Goal: Task Accomplishment & Management: Complete application form

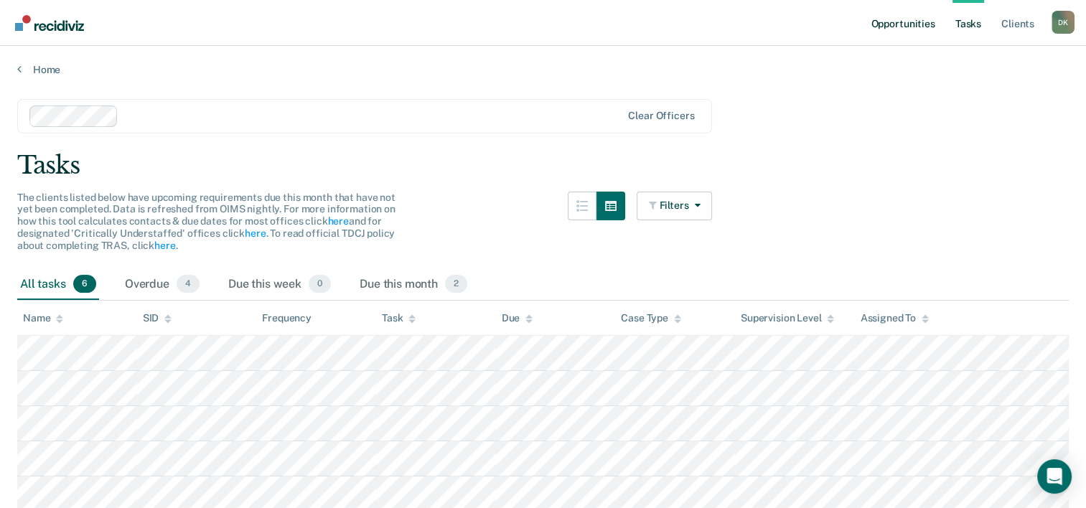
click at [907, 32] on link "Opportunities" at bounding box center [903, 23] width 70 height 46
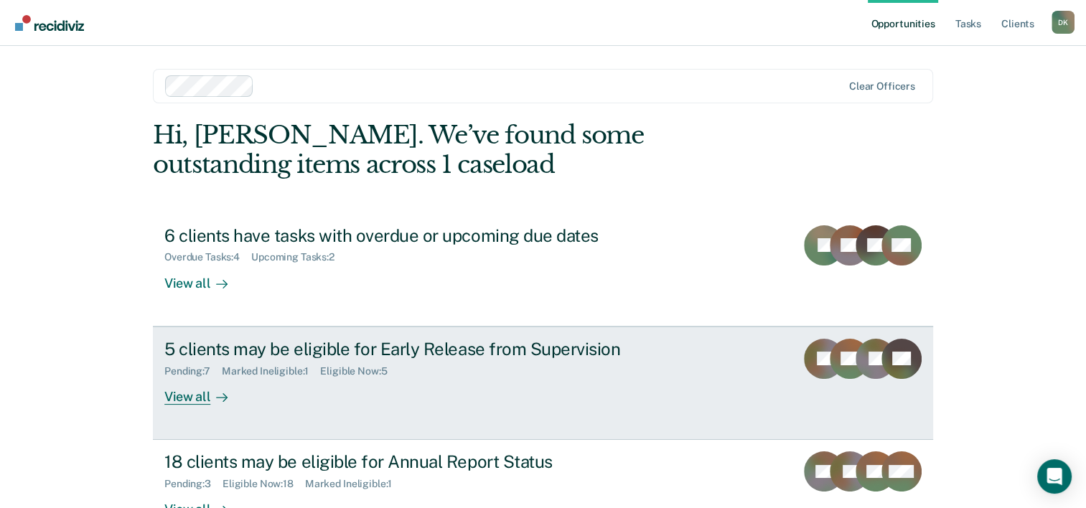
click at [209, 388] on div "View all" at bounding box center [204, 391] width 80 height 28
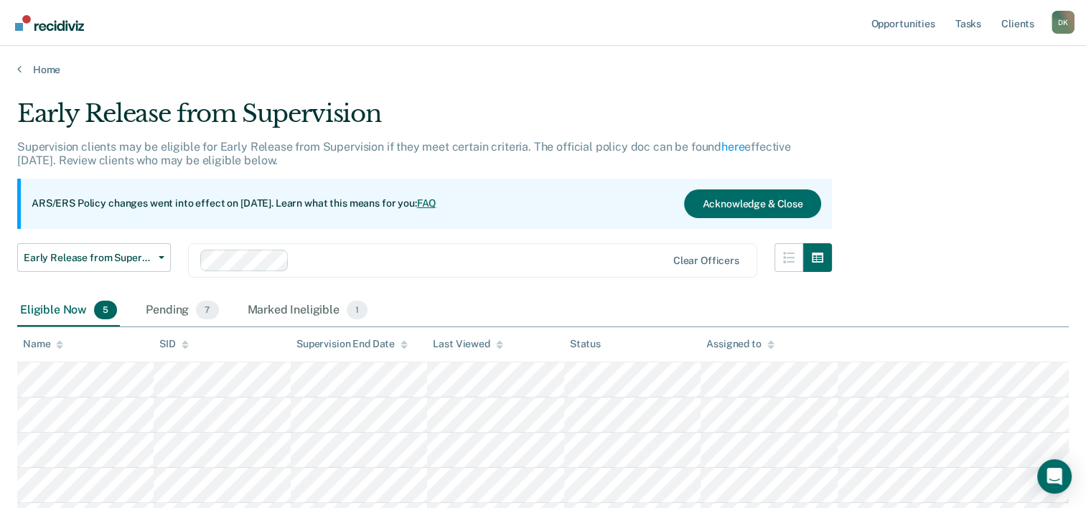
scroll to position [29, 0]
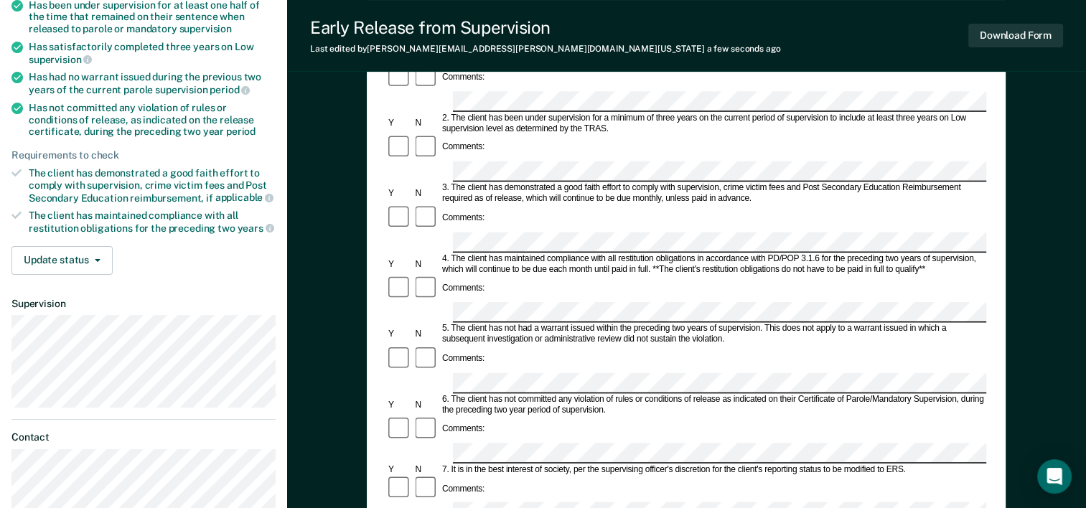
scroll to position [207, 0]
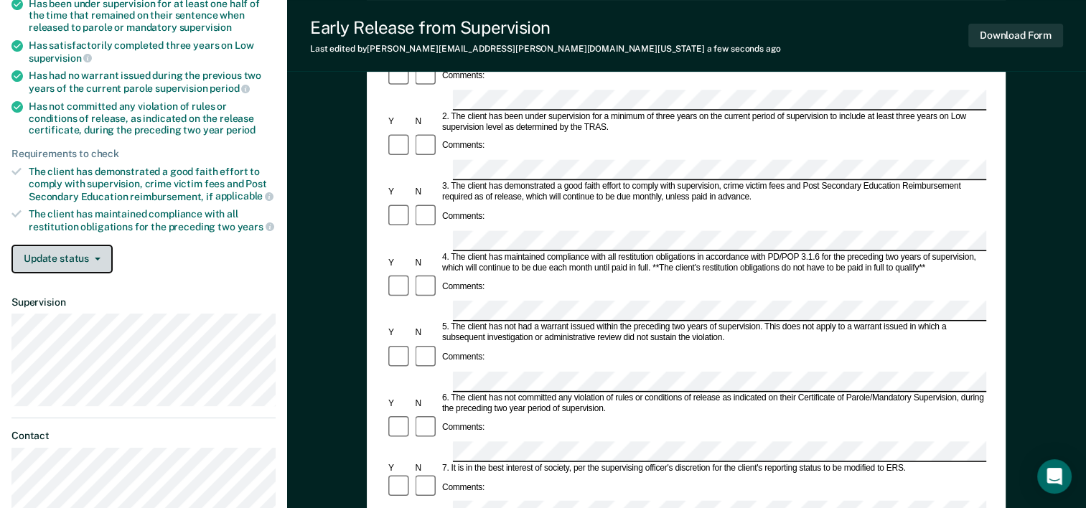
click at [98, 247] on button "Update status" at bounding box center [61, 259] width 101 height 29
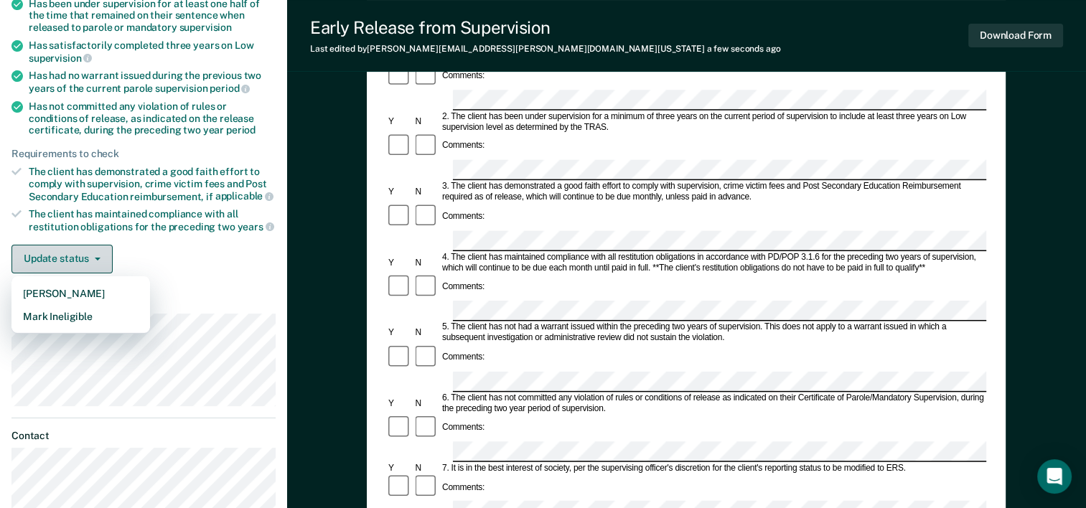
click at [98, 247] on button "Update status" at bounding box center [61, 259] width 101 height 29
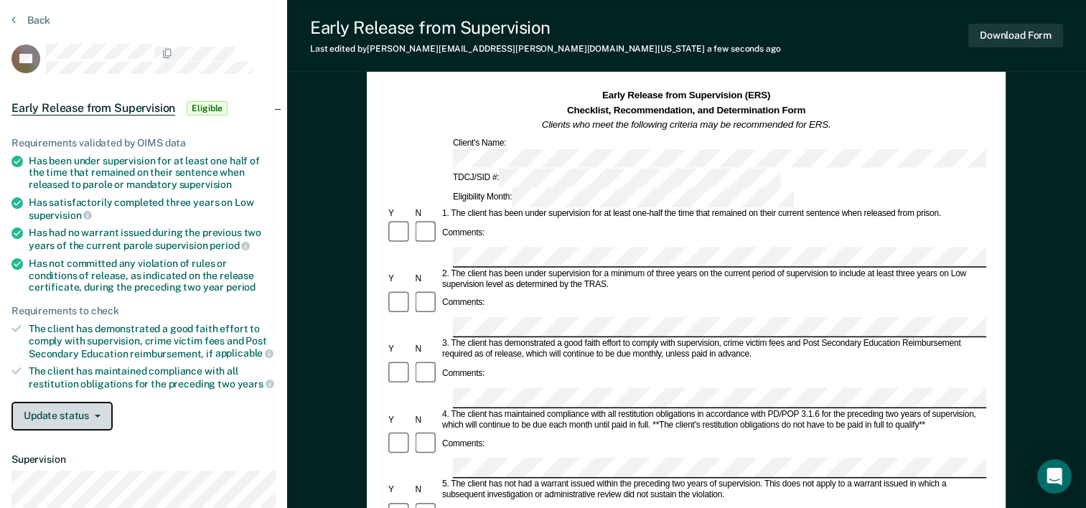
scroll to position [0, 0]
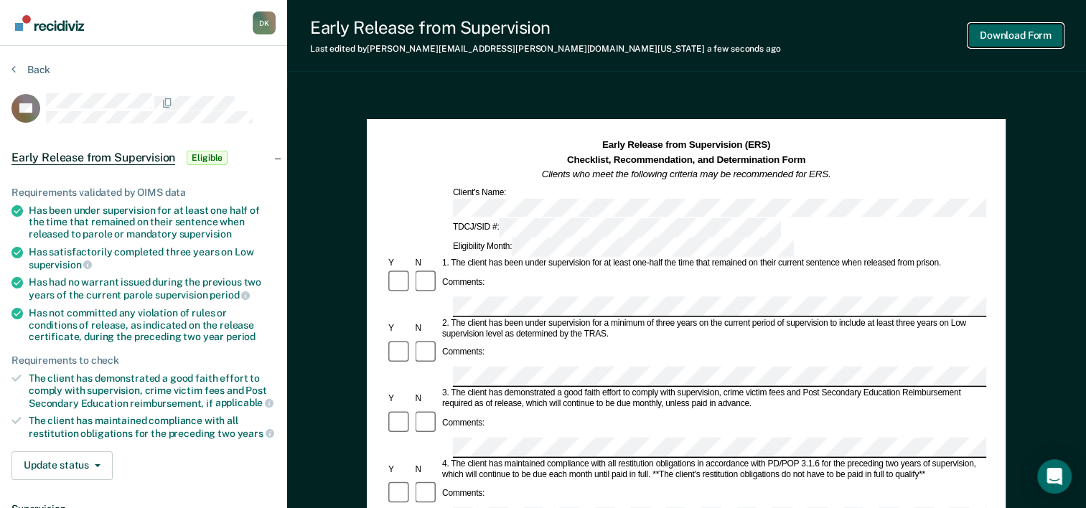
click at [1012, 31] on button "Download Form" at bounding box center [1015, 36] width 95 height 24
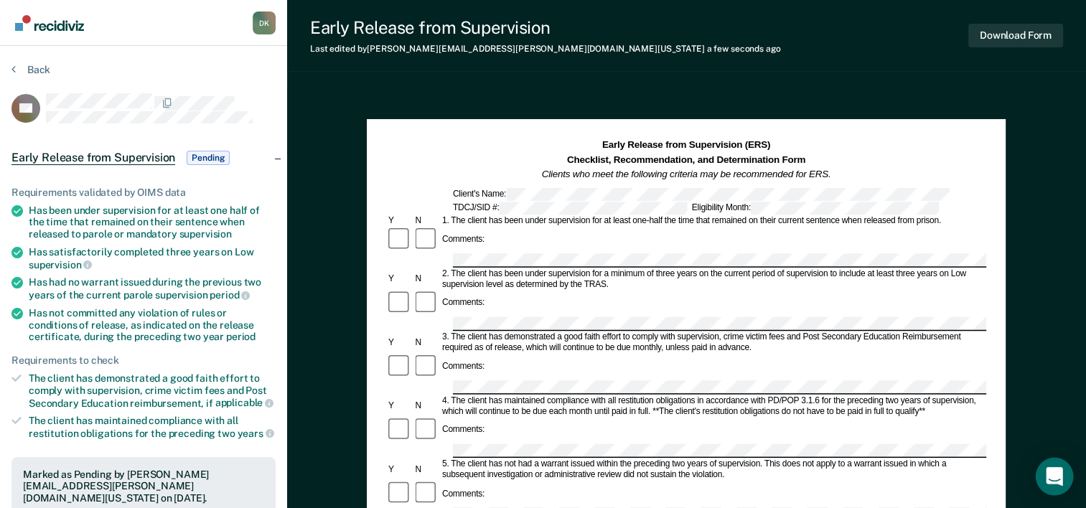
click at [1057, 468] on div "Open Intercom Messenger" at bounding box center [1055, 477] width 38 height 38
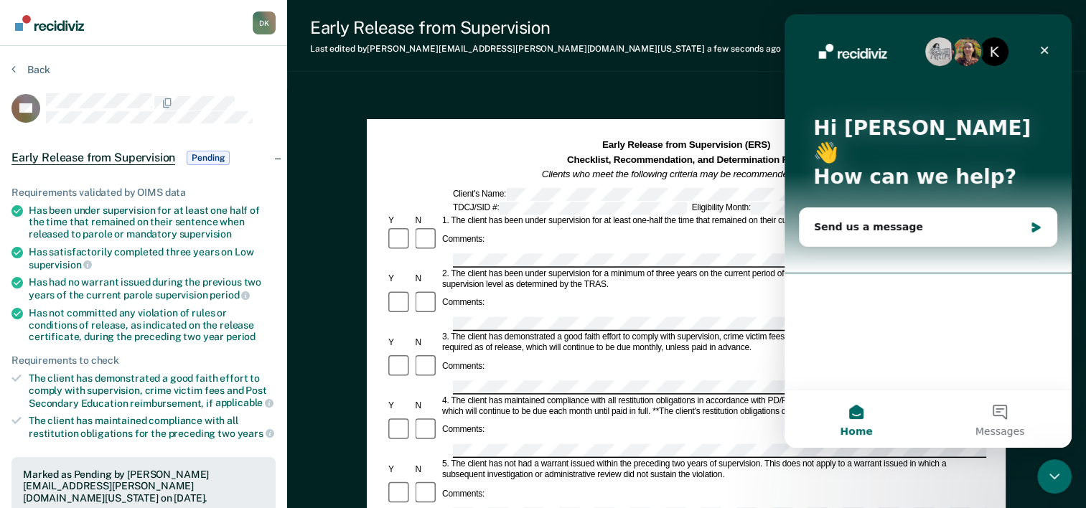
click at [1057, 467] on div "Close Intercom Messenger" at bounding box center [1054, 476] width 34 height 34
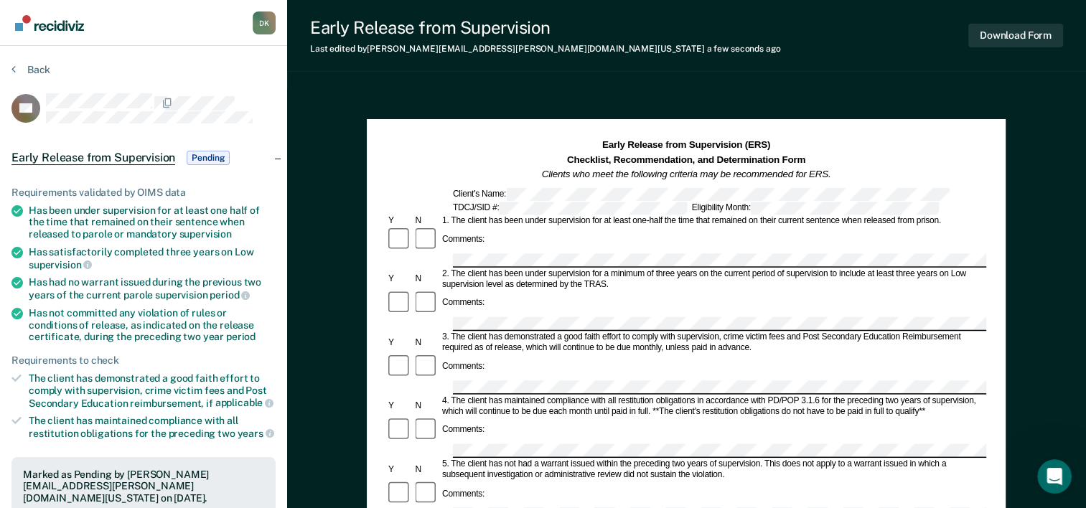
click at [211, 151] on span "Pending" at bounding box center [208, 158] width 43 height 14
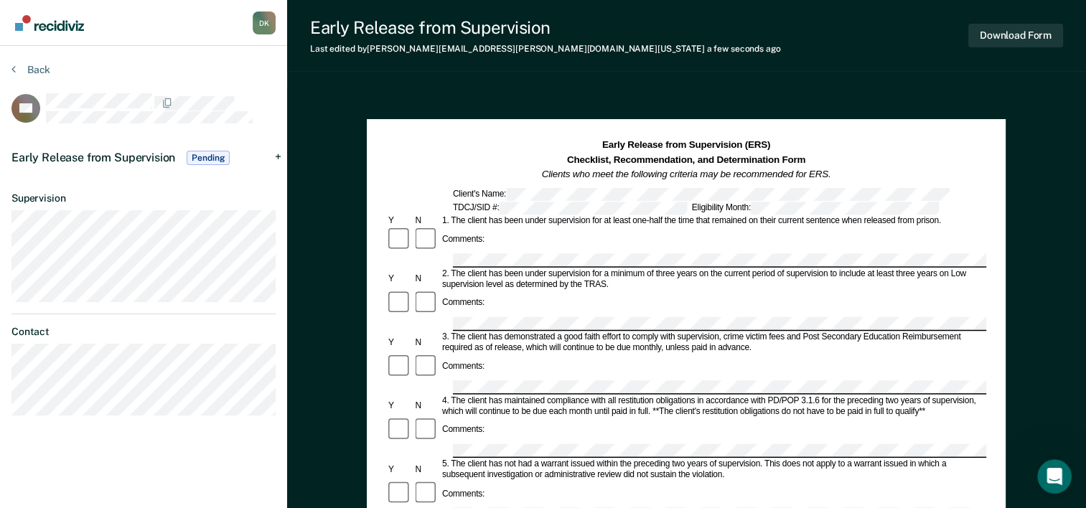
click at [211, 151] on span "Pending" at bounding box center [208, 158] width 43 height 14
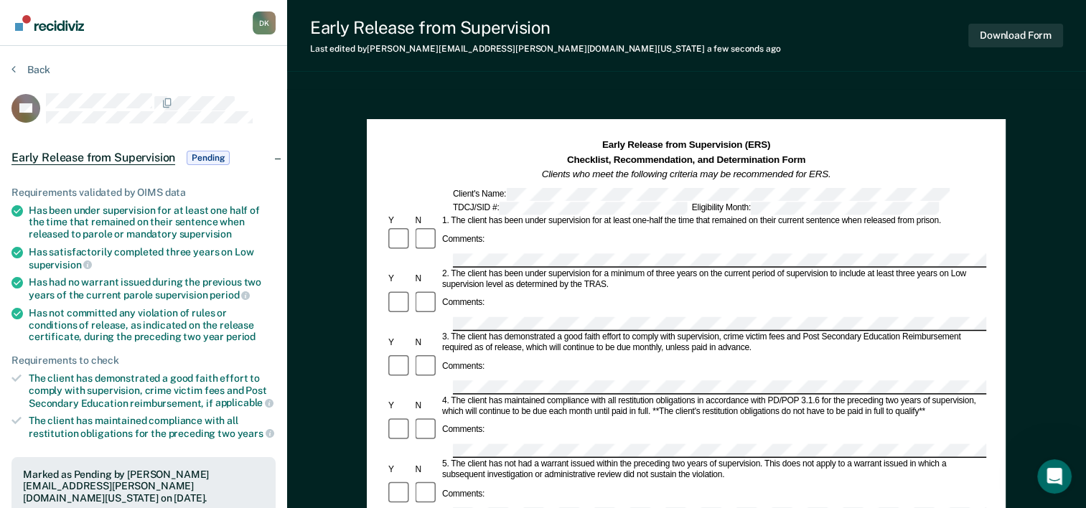
click at [9, 68] on section "Back RR Early Release from Supervision Pending Requirements validated by OIMS d…" at bounding box center [143, 441] width 287 height 791
click at [10, 68] on section "Back RR Early Release from Supervision Pending Requirements validated by OIMS d…" at bounding box center [143, 441] width 287 height 791
click at [19, 66] on button "Back" at bounding box center [30, 69] width 39 height 13
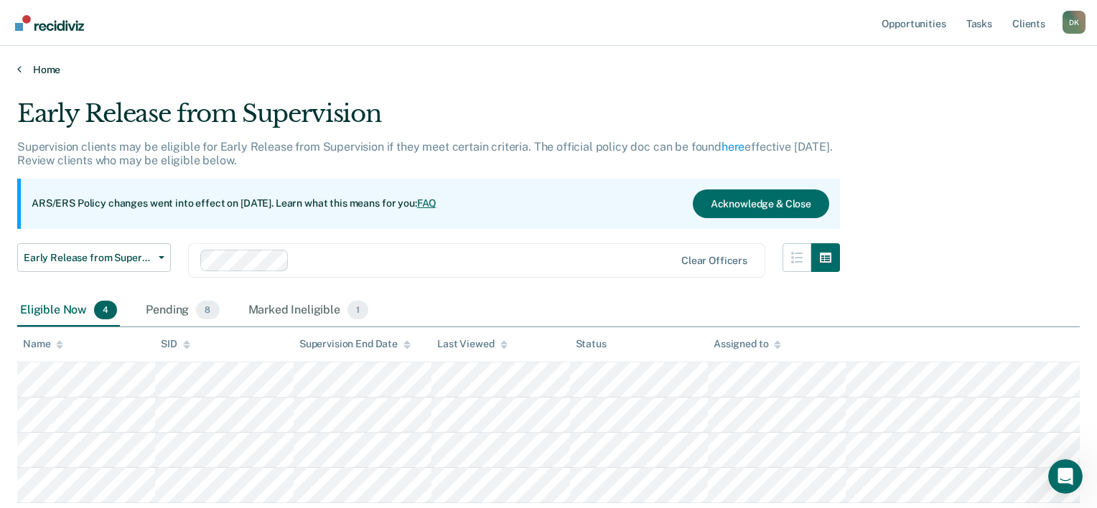
click at [20, 63] on icon at bounding box center [19, 68] width 4 height 11
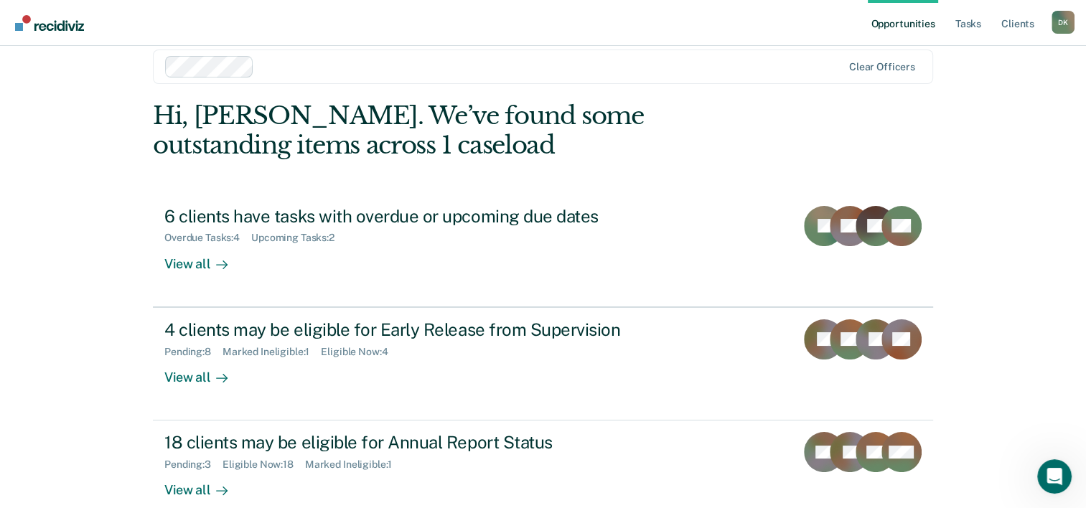
scroll to position [20, 0]
click at [1029, 30] on link "Client s" at bounding box center [1018, 23] width 39 height 46
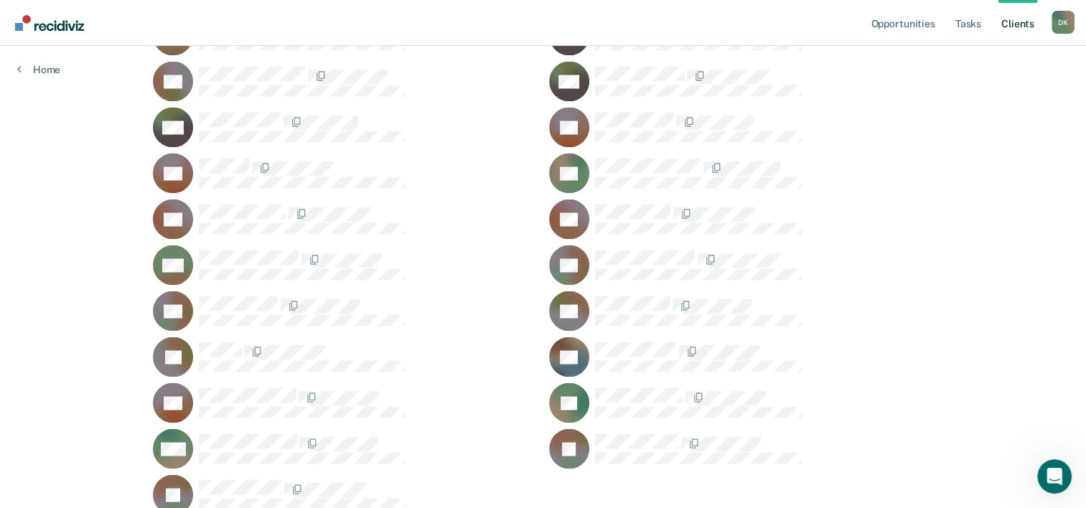
scroll to position [2549, 0]
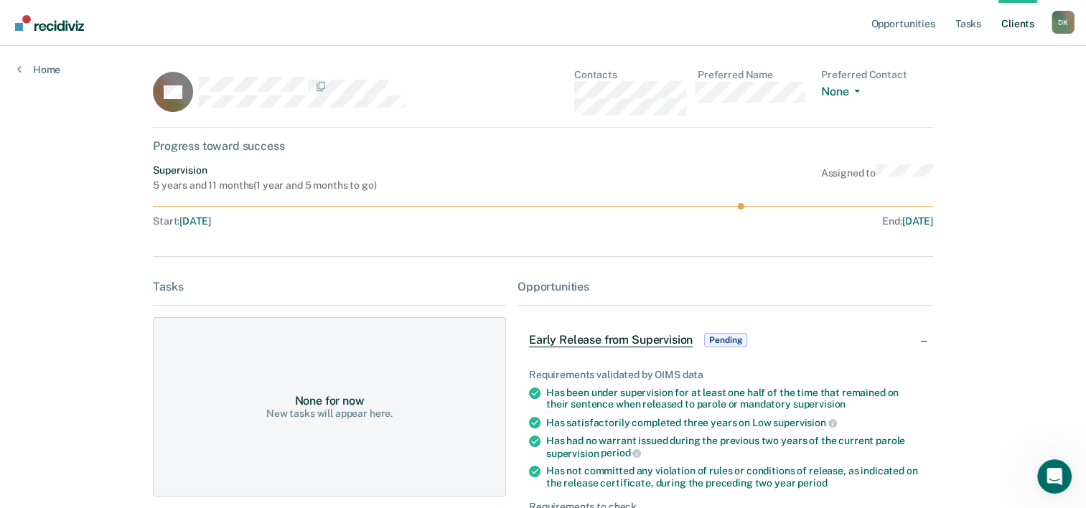
click at [624, 335] on span "Early Release from Supervision" at bounding box center [611, 340] width 164 height 14
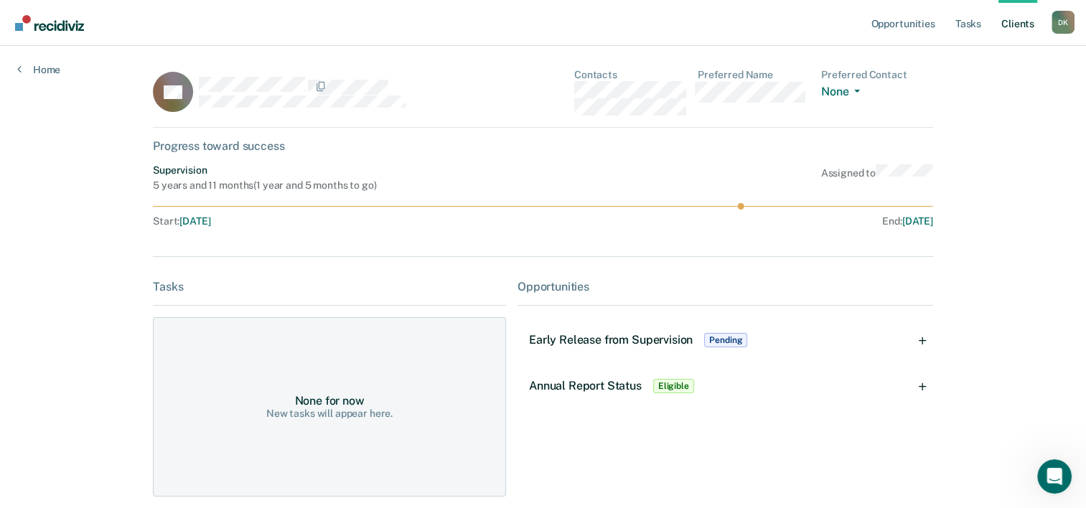
click at [624, 335] on span "Early Release from Supervision" at bounding box center [611, 340] width 164 height 14
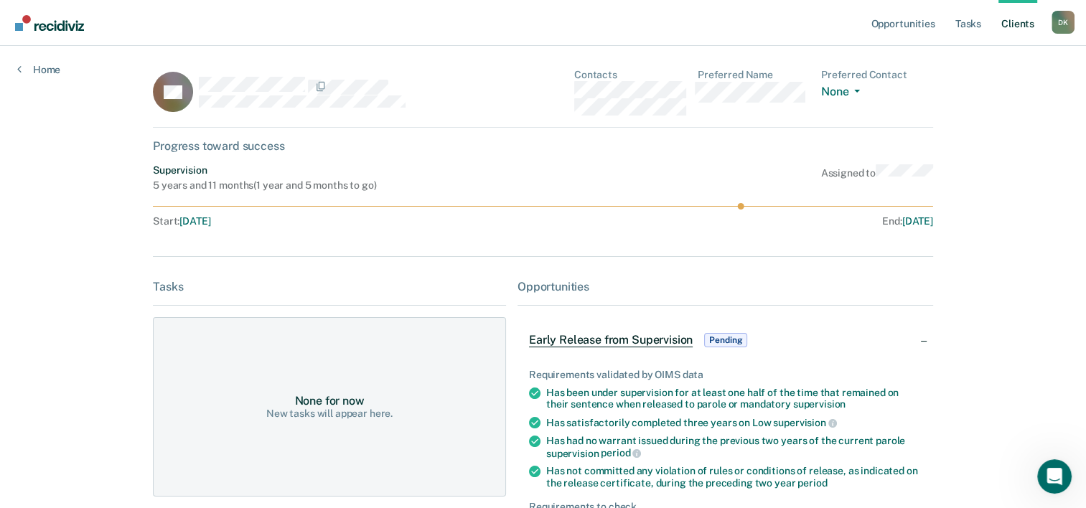
drag, startPoint x: 624, startPoint y: 335, endPoint x: 620, endPoint y: 347, distance: 12.7
click at [620, 347] on span "Early Release from Supervision" at bounding box center [611, 340] width 164 height 14
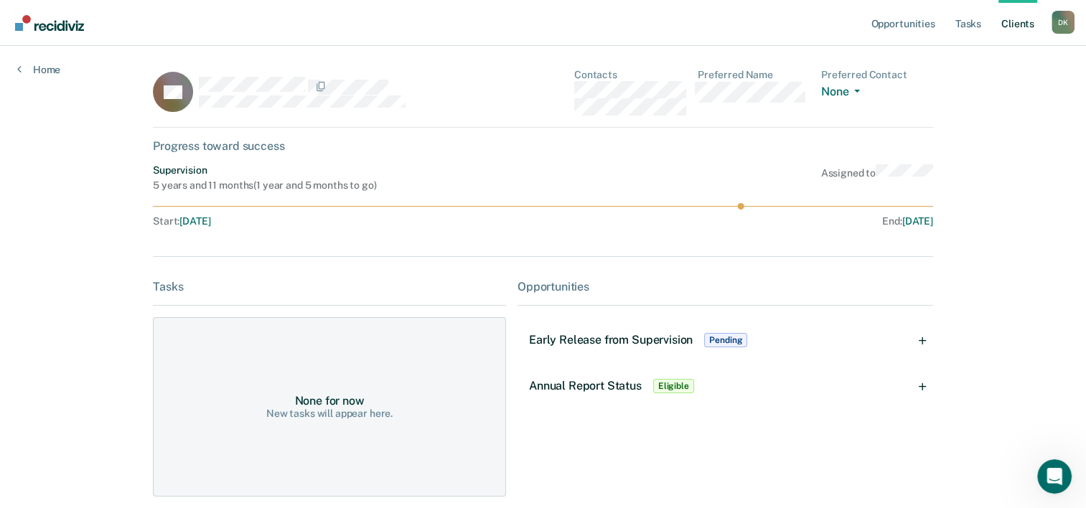
click at [620, 343] on span "Early Release from Supervision" at bounding box center [611, 340] width 164 height 14
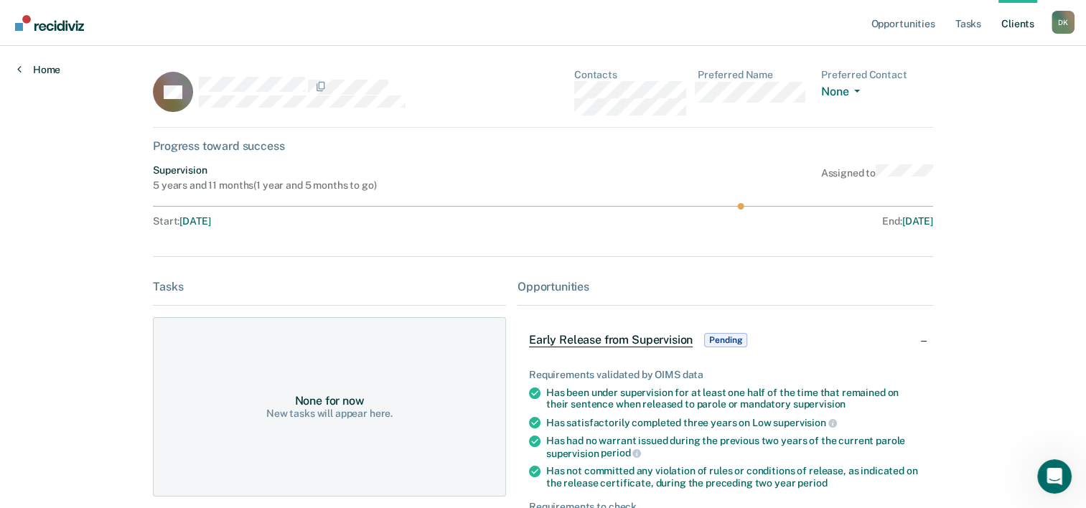
click at [52, 66] on link "Home" at bounding box center [38, 69] width 43 height 13
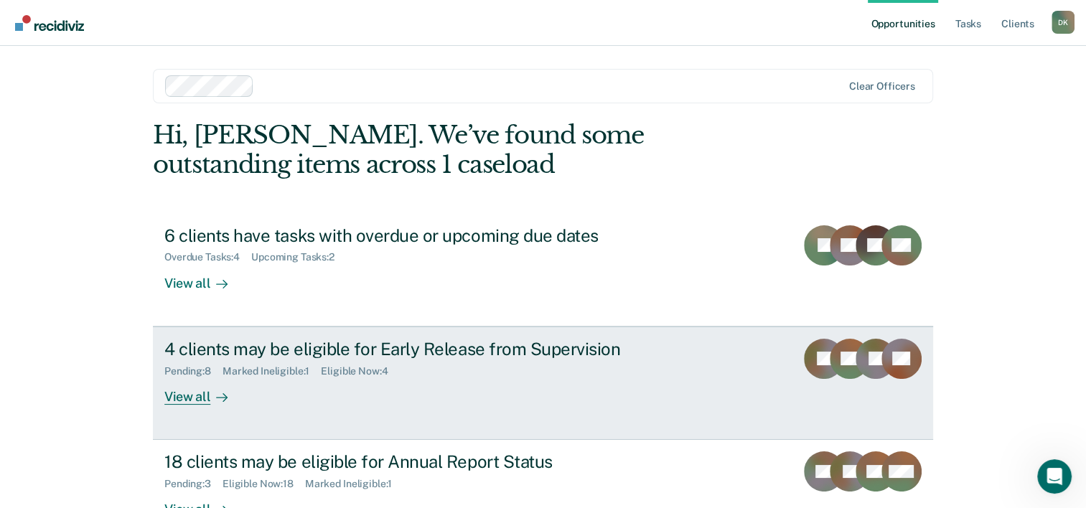
click at [176, 392] on div "View all" at bounding box center [204, 391] width 80 height 28
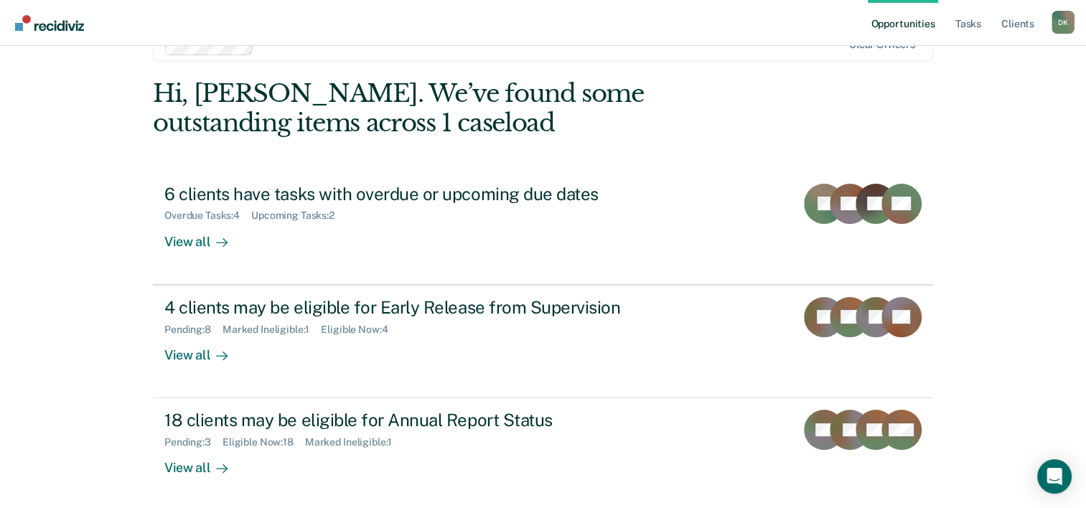
scroll to position [44, 0]
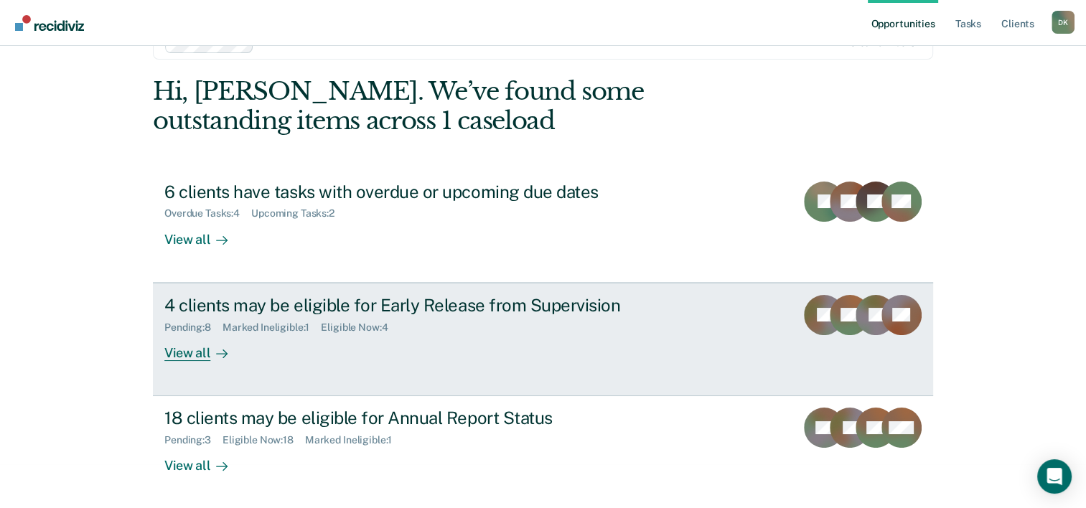
click at [366, 301] on div "4 clients may be eligible for Early Release from Supervision" at bounding box center [416, 305] width 504 height 21
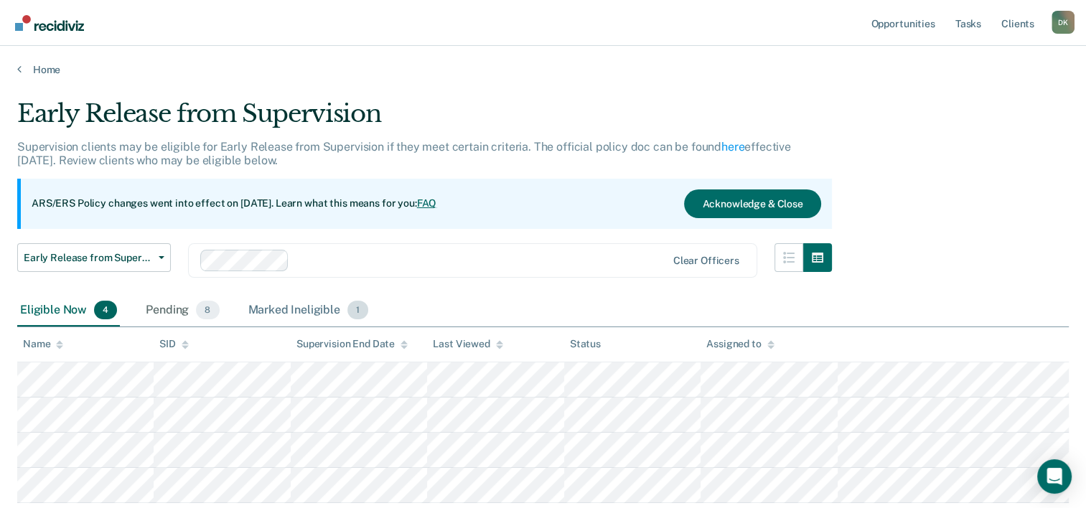
click at [286, 314] on div "Marked Ineligible 1" at bounding box center [309, 311] width 126 height 32
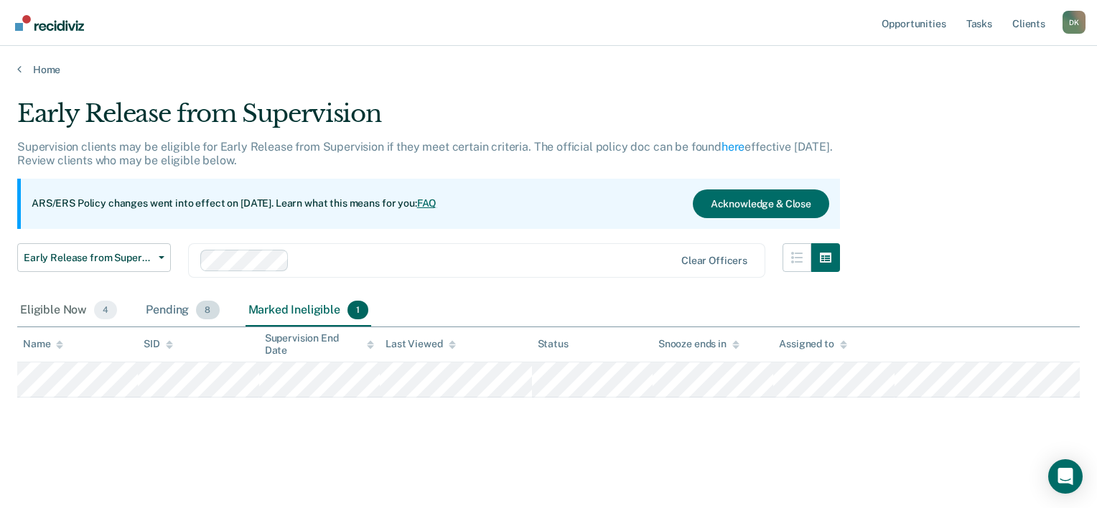
click at [165, 307] on div "Pending 8" at bounding box center [182, 311] width 79 height 32
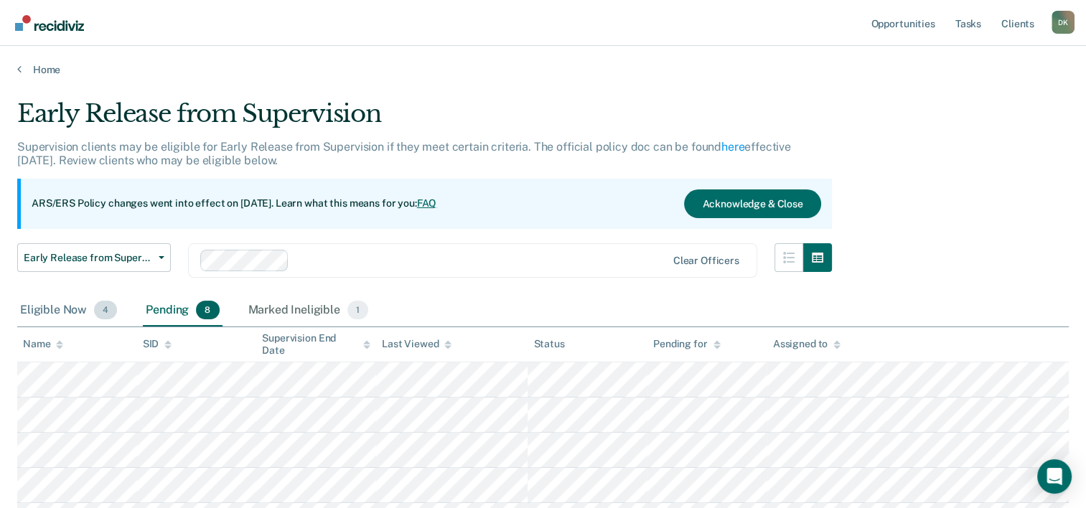
click at [52, 305] on div "Eligible Now 4" at bounding box center [68, 311] width 103 height 32
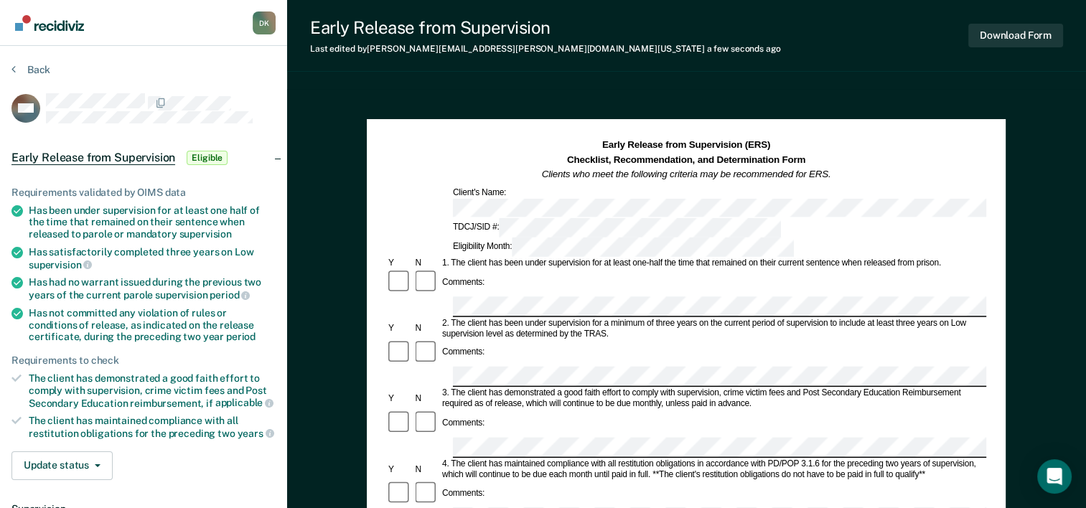
click at [962, 195] on div "Client's Name:" at bounding box center [686, 202] width 600 height 30
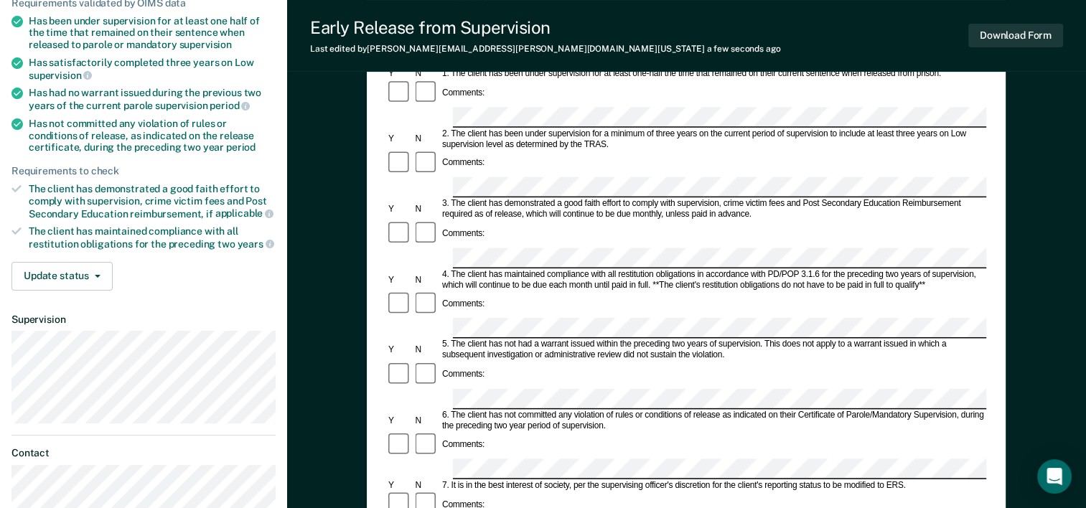
scroll to position [185, 0]
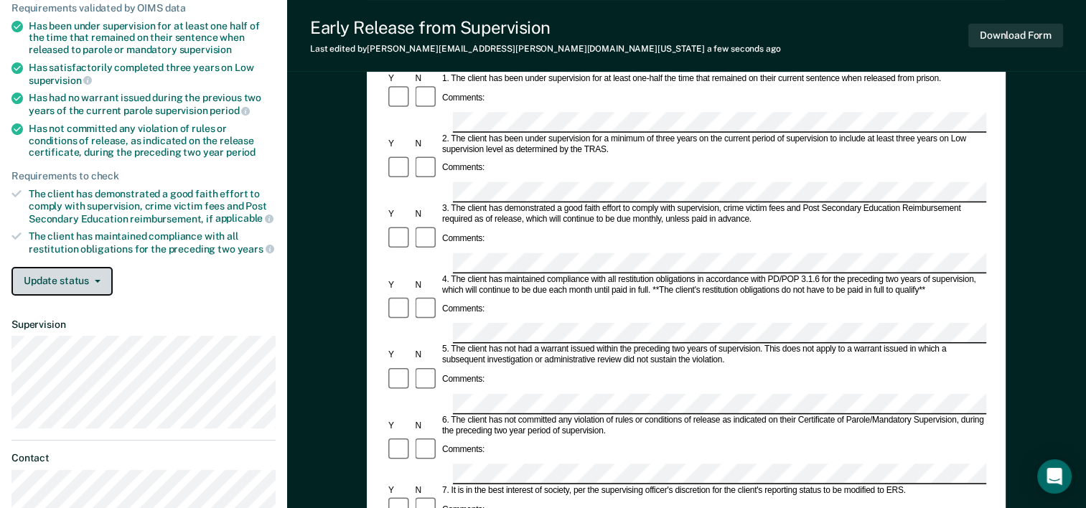
click at [99, 269] on button "Update status" at bounding box center [61, 281] width 101 height 29
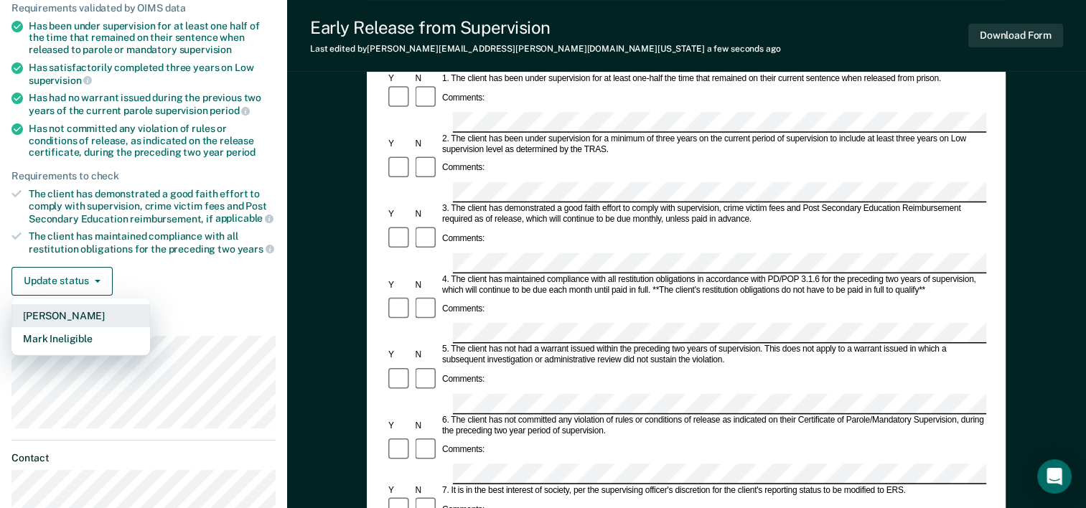
click at [88, 308] on button "[PERSON_NAME]" at bounding box center [80, 315] width 139 height 23
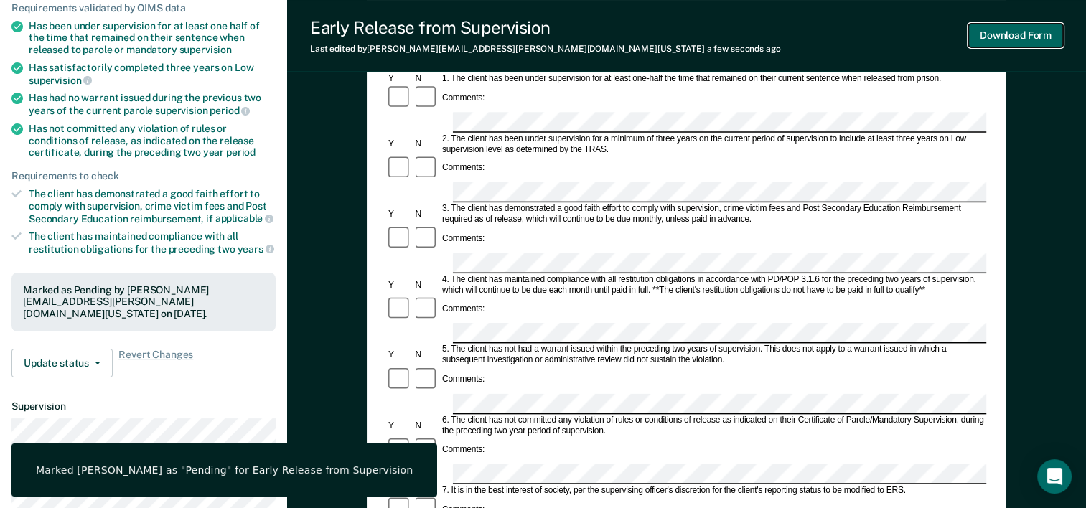
click at [1035, 33] on button "Download Form" at bounding box center [1015, 36] width 95 height 24
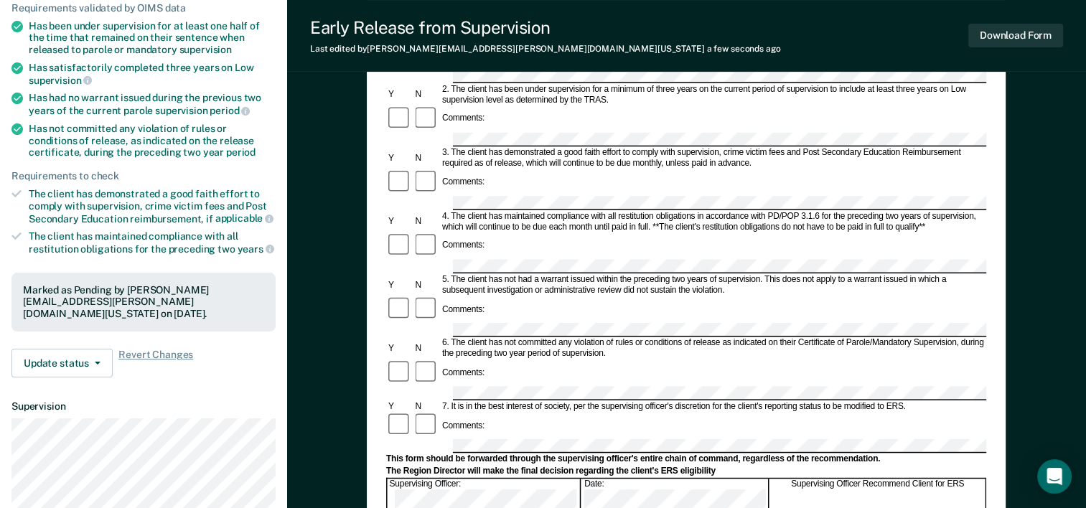
scroll to position [0, 0]
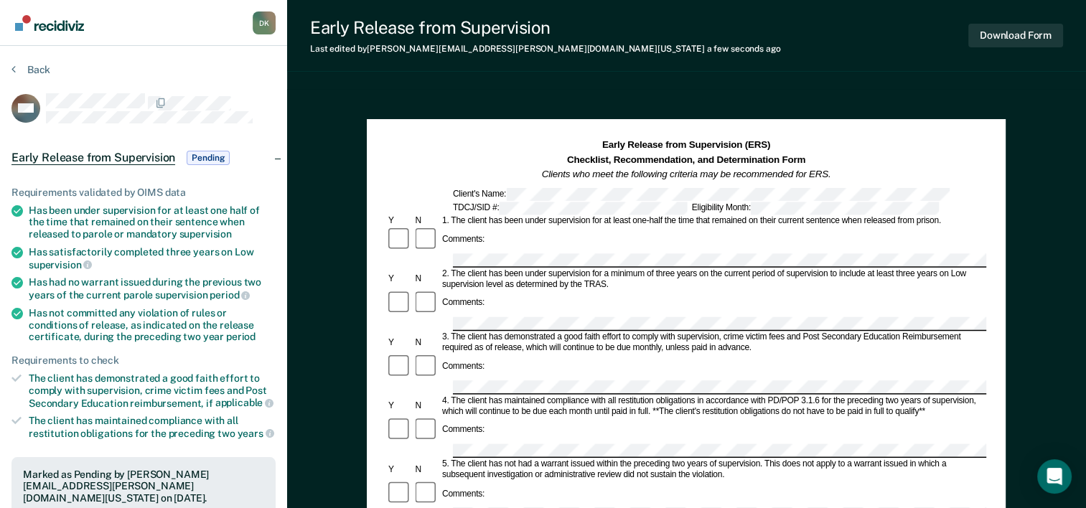
click at [17, 60] on section "Back BM Early Release from Supervision Pending Requirements validated by OIMS d…" at bounding box center [143, 441] width 287 height 791
click at [22, 63] on button "Back" at bounding box center [30, 69] width 39 height 13
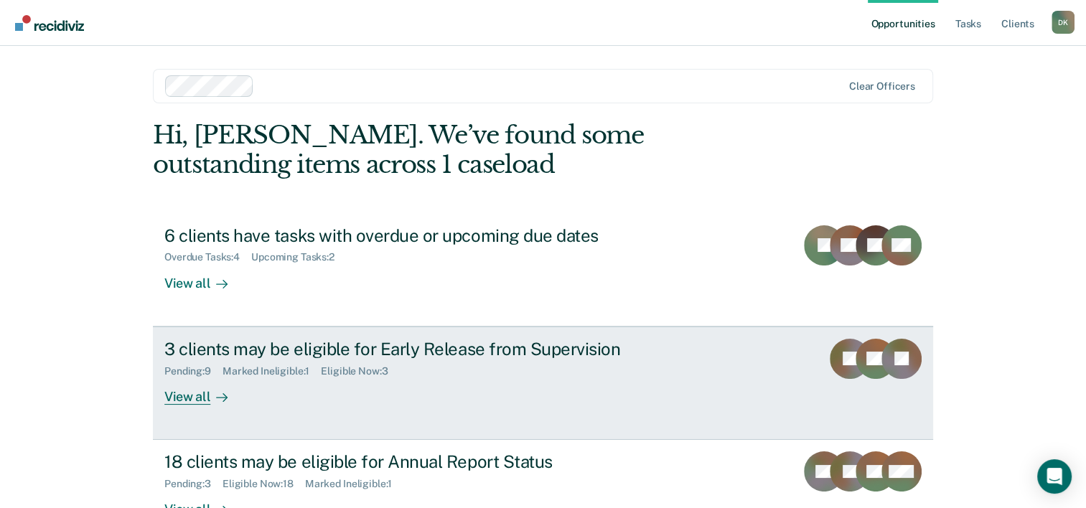
click at [199, 399] on div "View all" at bounding box center [204, 391] width 80 height 28
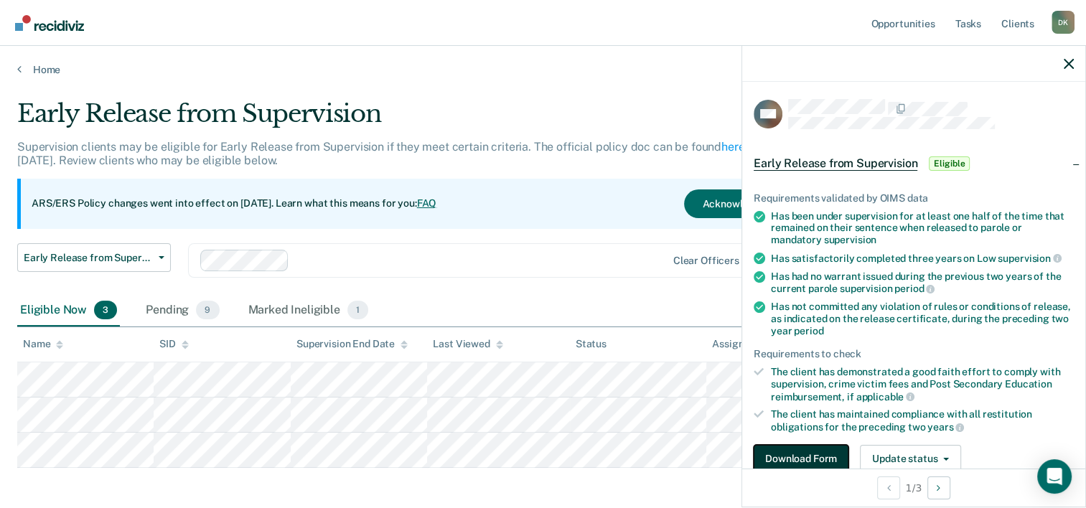
click at [765, 445] on button "Download Form" at bounding box center [801, 459] width 95 height 29
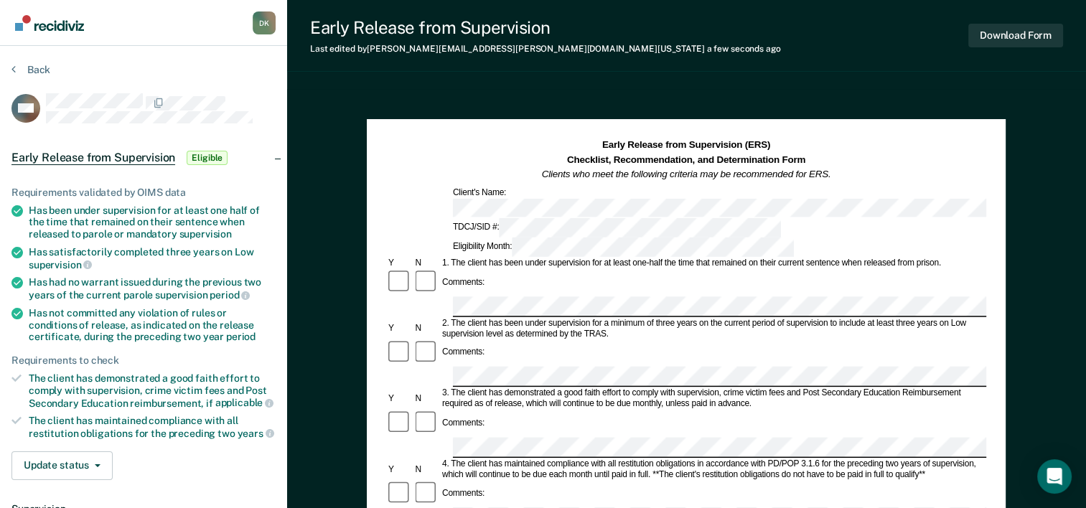
click at [930, 388] on div "3. The client has demonstrated a good faith effort to comply with supervision, …" at bounding box center [713, 399] width 546 height 22
click at [684, 64] on div "Early Release from Supervision Last edited by [PERSON_NAME][EMAIL_ADDRESS][PERS…" at bounding box center [686, 36] width 799 height 72
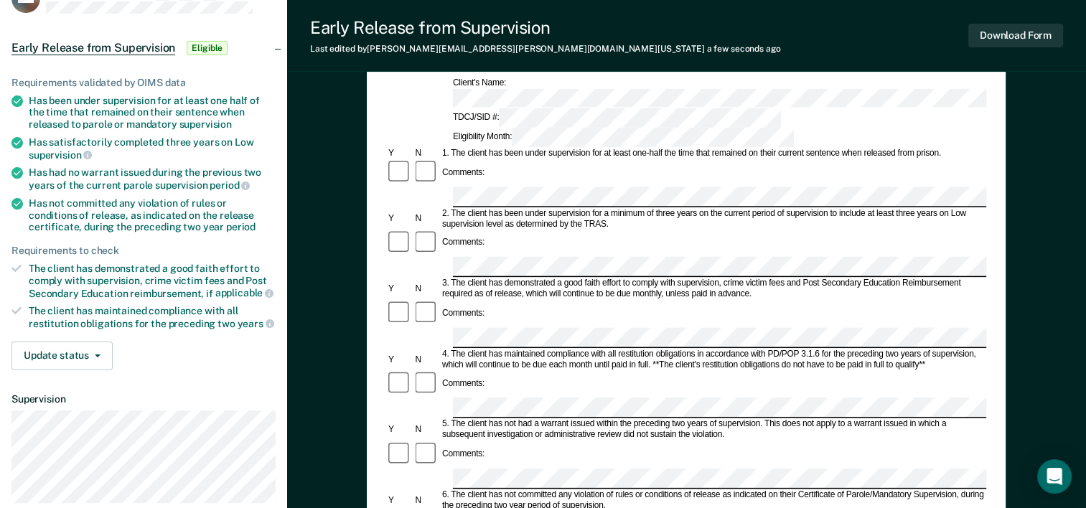
scroll to position [106, 0]
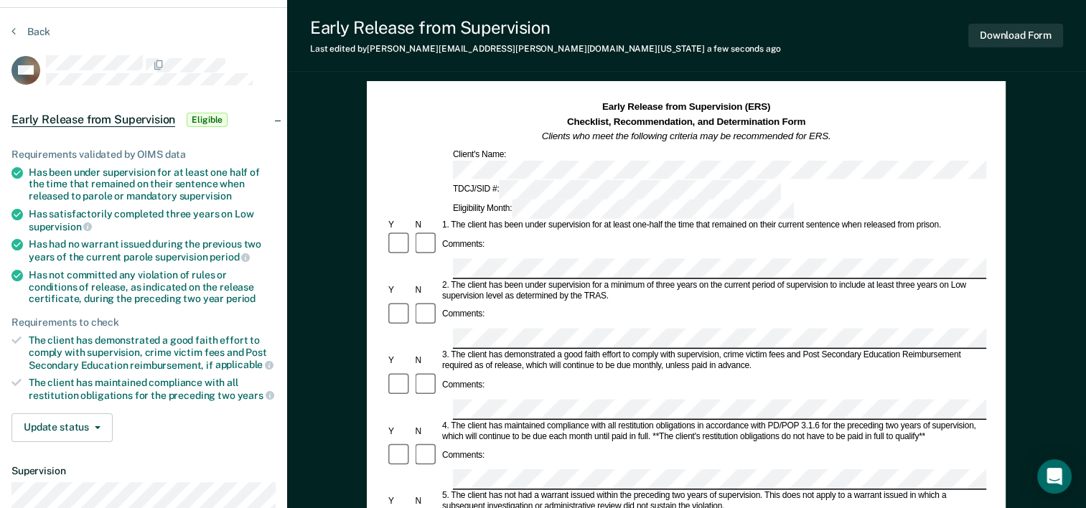
scroll to position [0, 0]
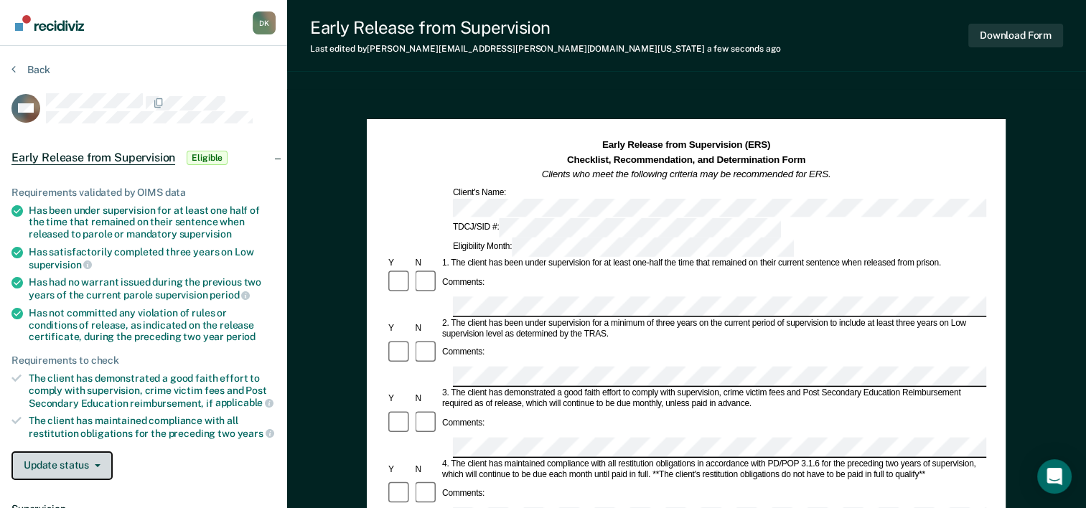
click at [32, 469] on button "Update status" at bounding box center [61, 466] width 101 height 29
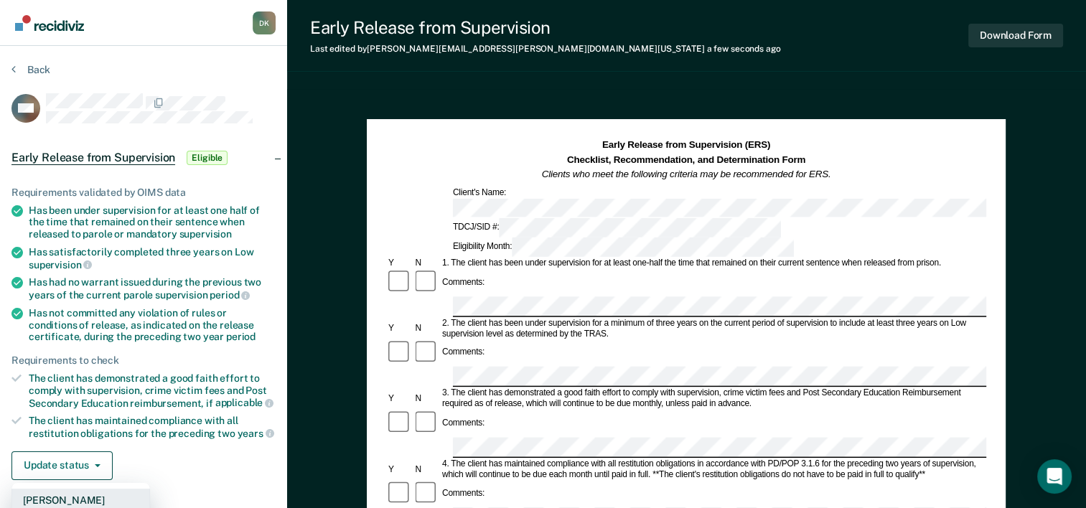
click at [60, 489] on button "[PERSON_NAME]" at bounding box center [80, 500] width 139 height 23
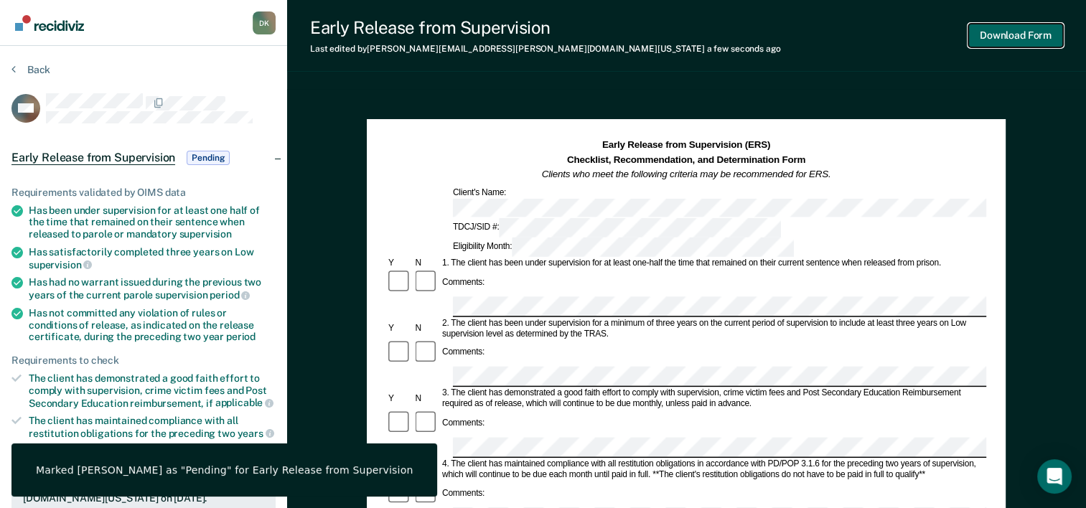
click at [985, 42] on button "Download Form" at bounding box center [1015, 36] width 95 height 24
